Goal: Task Accomplishment & Management: Use online tool/utility

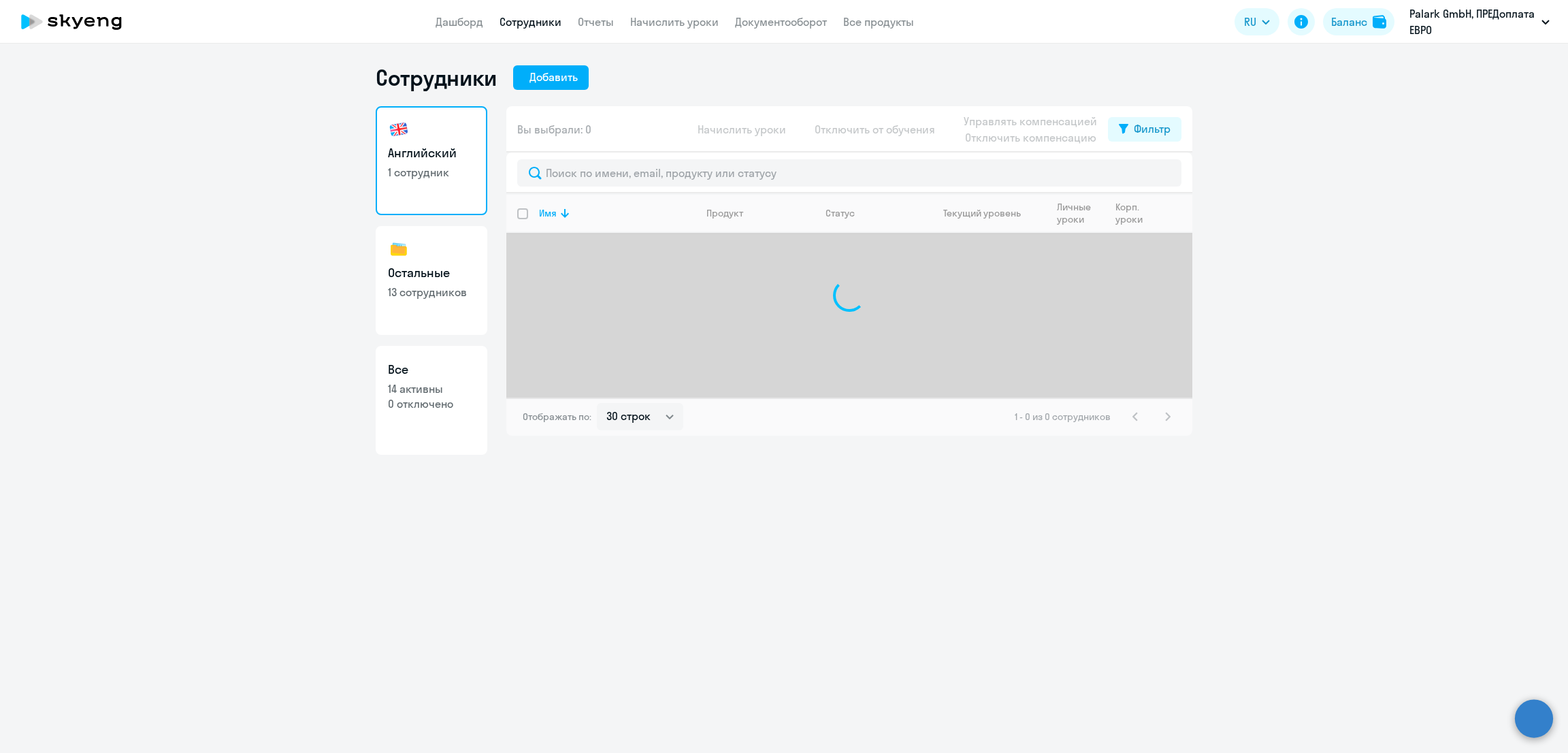
select select "30"
click at [688, 26] on link "Начислить уроки" at bounding box center [675, 22] width 89 height 14
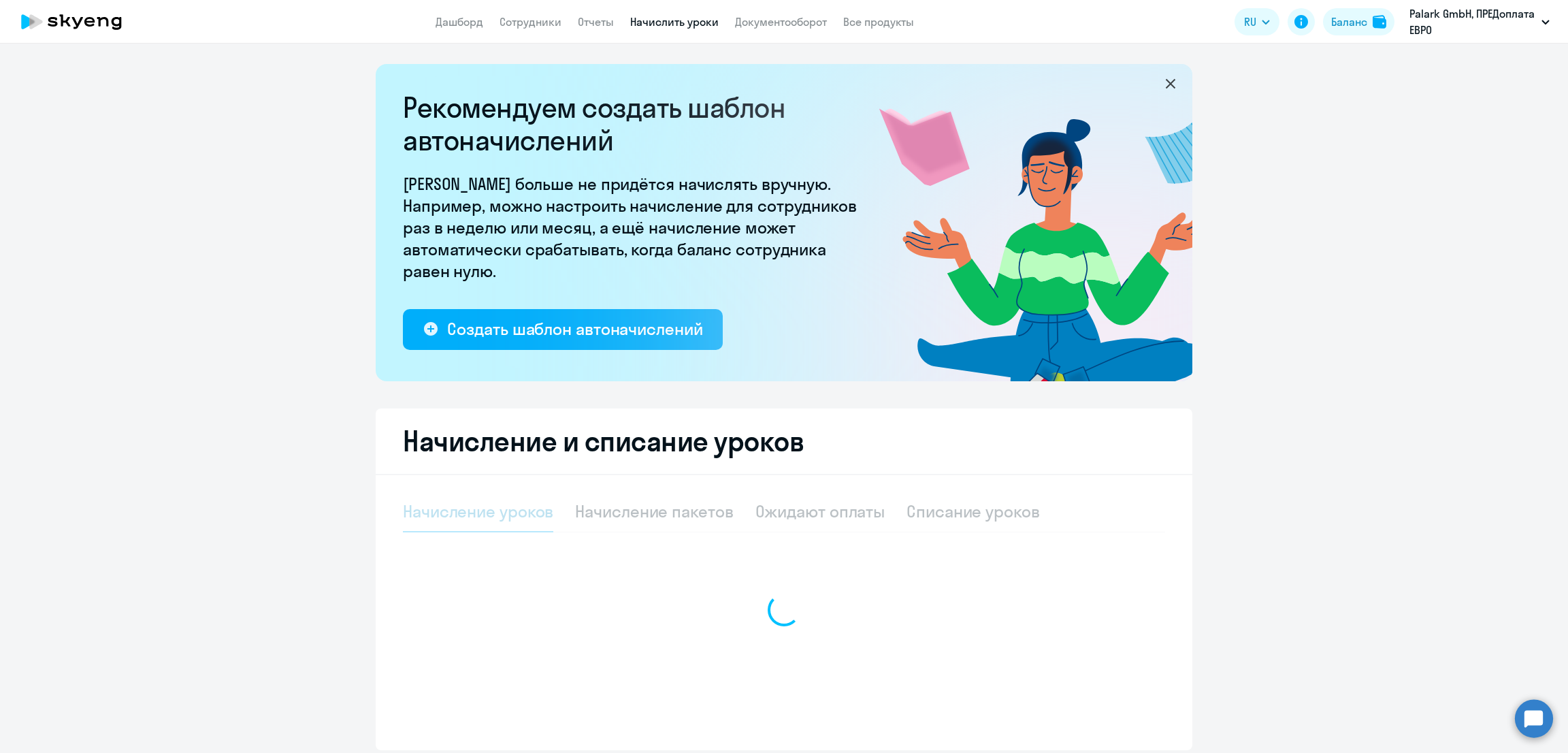
select select "10"
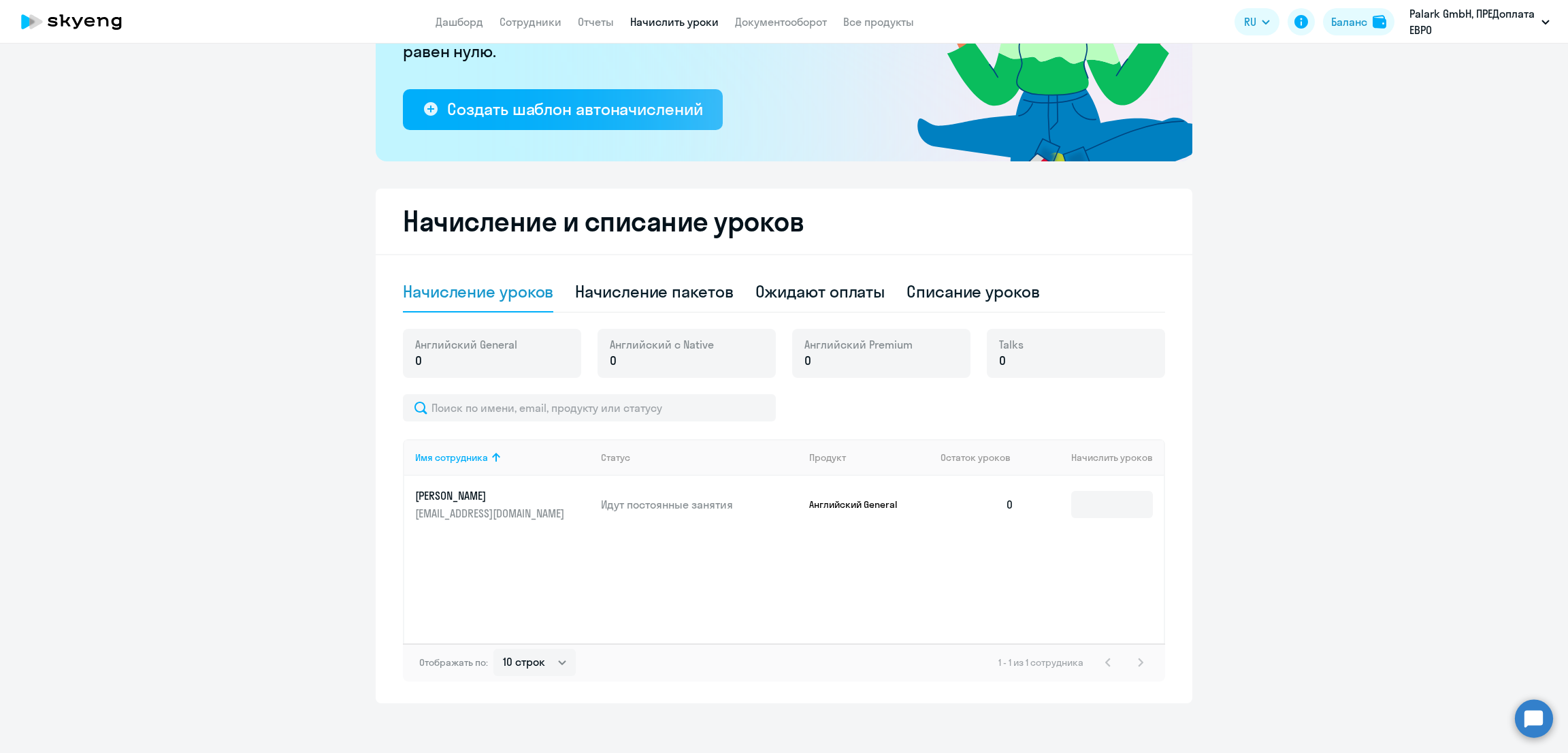
scroll to position [223, 0]
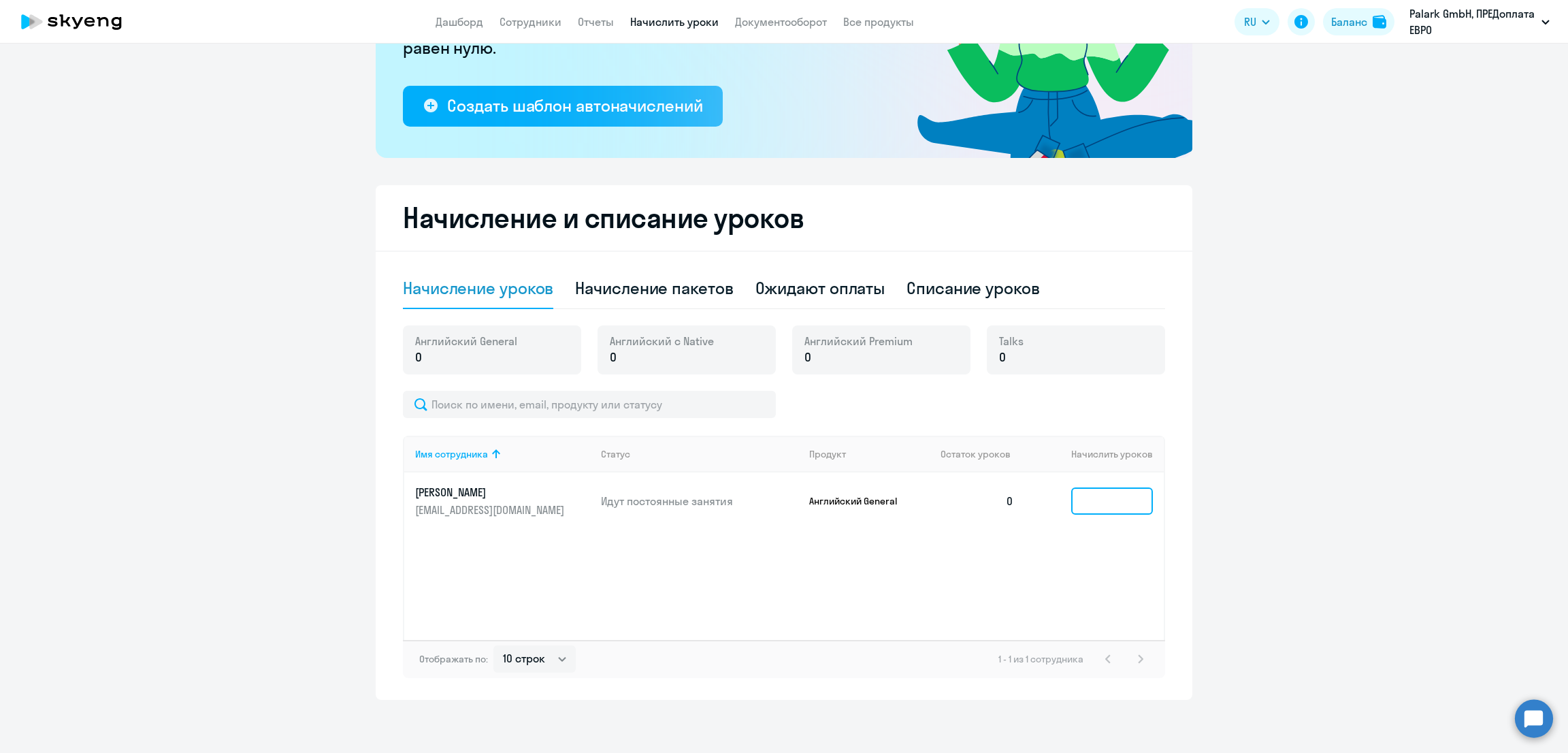
click at [1093, 495] on input at bounding box center [1112, 501] width 82 height 28
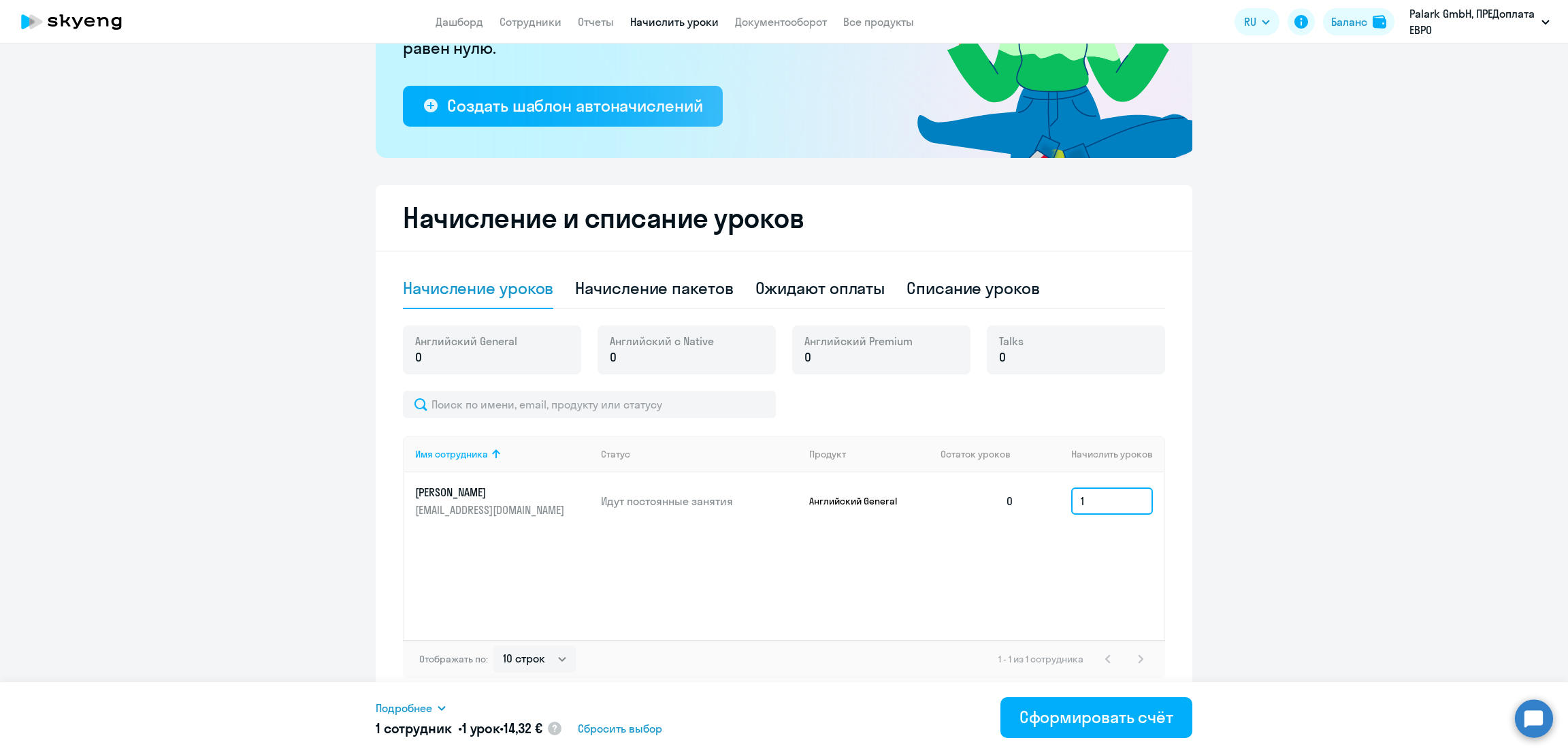
type input "1"
click at [448, 27] on link "Дашборд" at bounding box center [459, 22] width 47 height 14
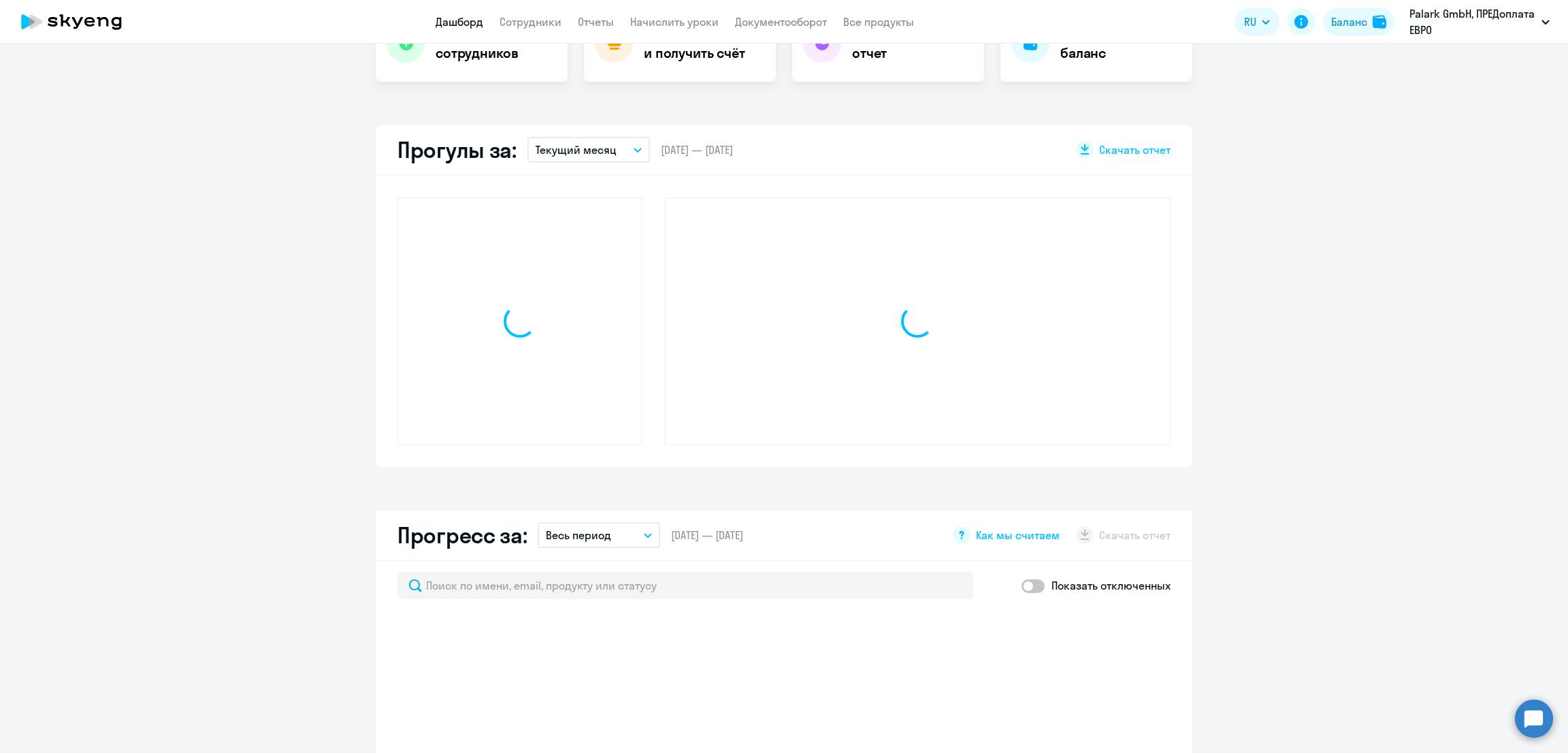
scroll to position [318, 0]
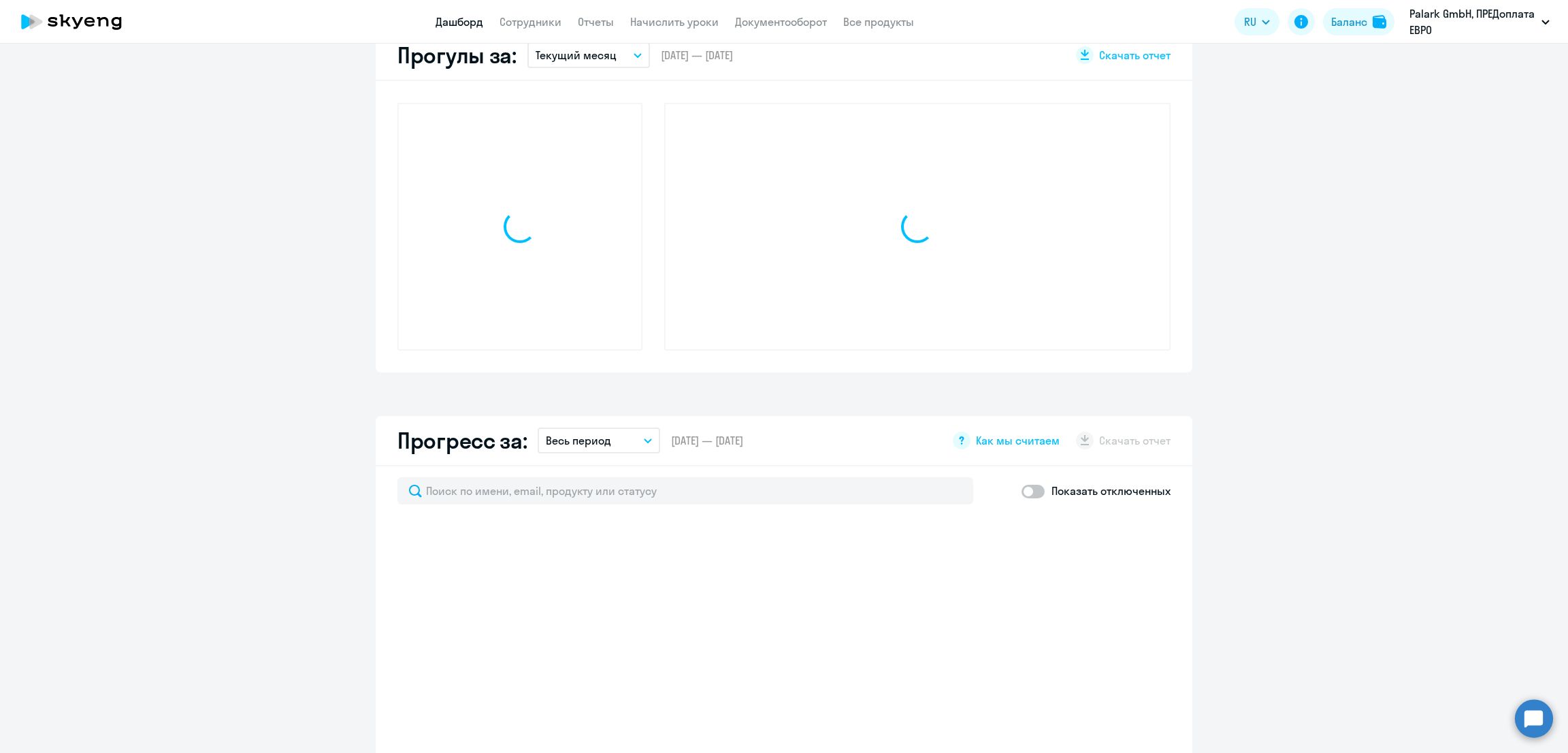
select select "30"
